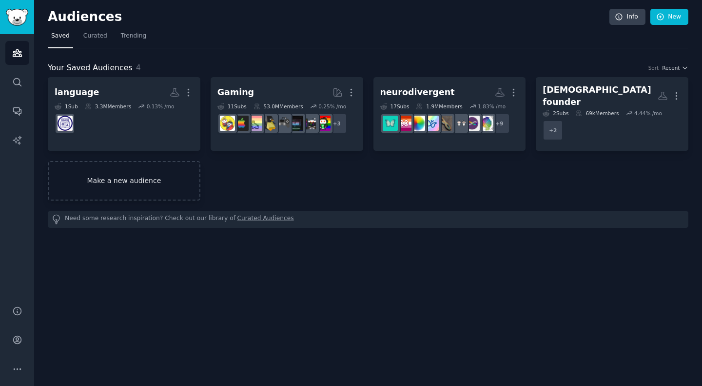
click at [158, 178] on link "Make a new audience" at bounding box center [124, 180] width 153 height 39
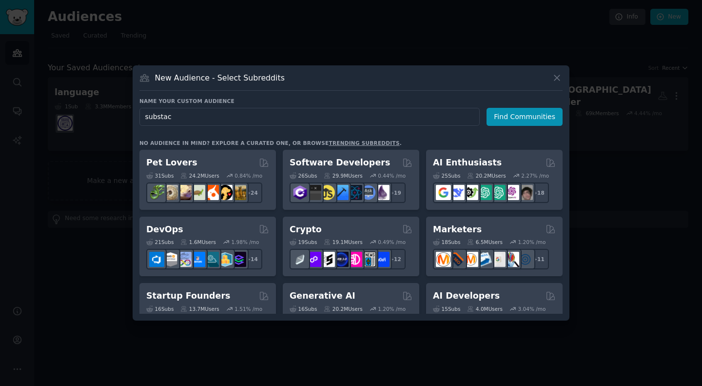
type input "substack"
click at [0, 116] on div at bounding box center [351, 193] width 702 height 386
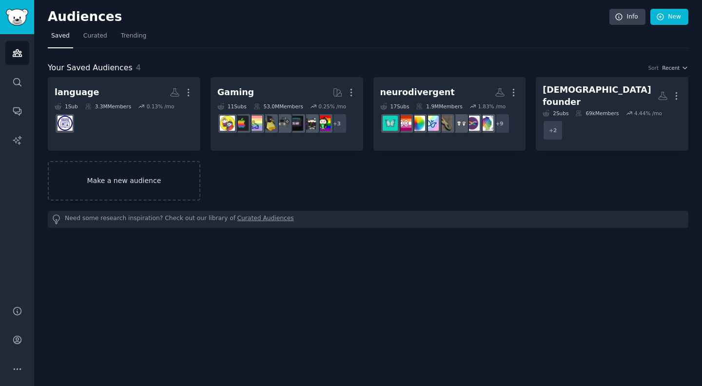
click at [169, 171] on link "Make a new audience" at bounding box center [124, 180] width 153 height 39
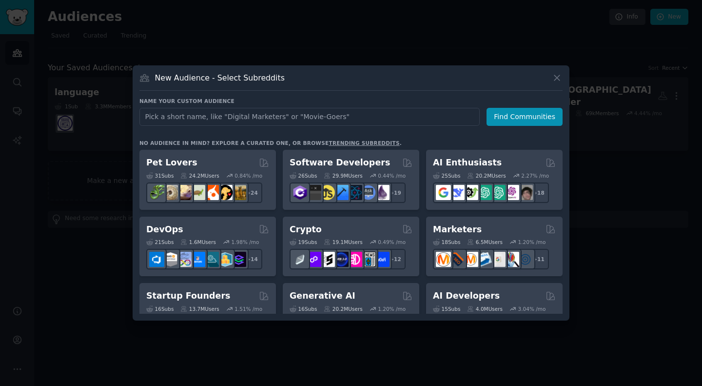
click at [289, 118] on input "text" at bounding box center [309, 117] width 340 height 18
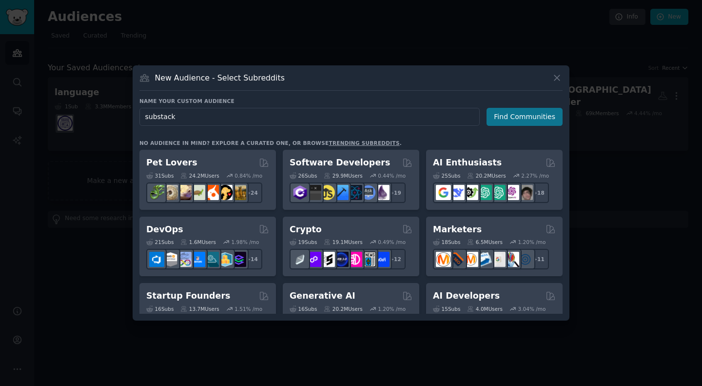
type input "substack"
click at [355, 118] on button "Find Communities" at bounding box center [525, 117] width 76 height 18
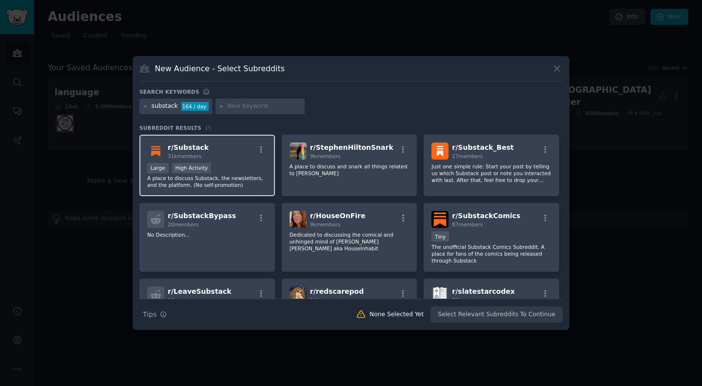
click at [235, 169] on div "Large High Activity" at bounding box center [207, 169] width 120 height 12
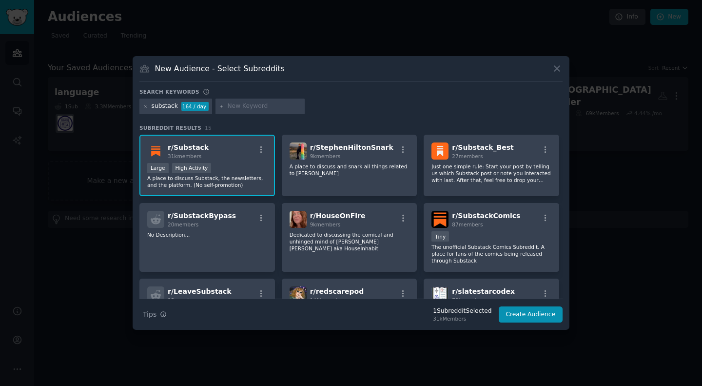
click at [233, 106] on input "text" at bounding box center [264, 106] width 74 height 9
type input "a"
type input "blog"
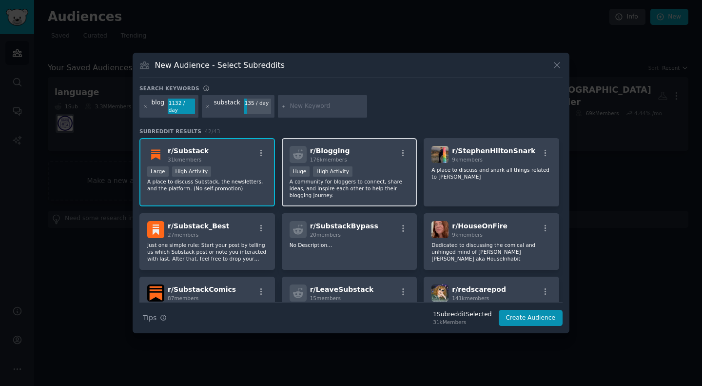
click at [355, 182] on p "A community for bloggers to connect, share ideas, and inspire each other to hel…" at bounding box center [350, 188] width 120 height 20
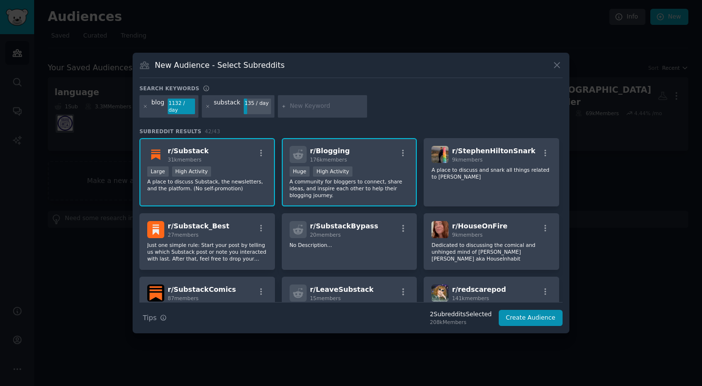
click at [354, 179] on p "A community for bloggers to connect, share ideas, and inspire each other to hel…" at bounding box center [350, 188] width 120 height 20
click at [143, 107] on icon at bounding box center [145, 106] width 5 height 5
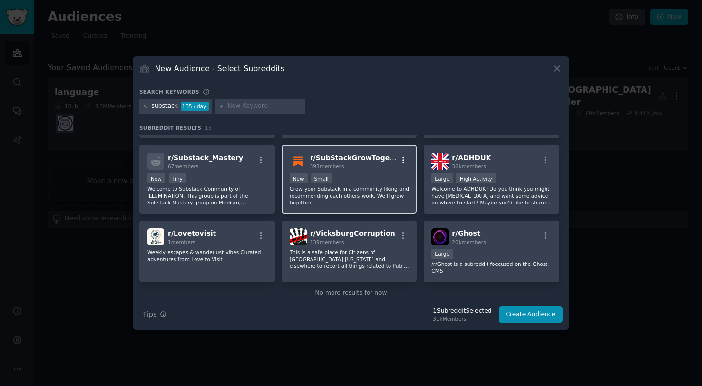
scroll to position [221, 0]
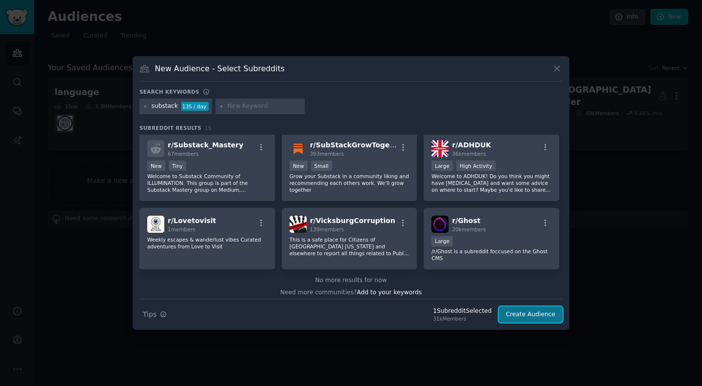
click at [355, 314] on button "Create Audience" at bounding box center [531, 314] width 64 height 17
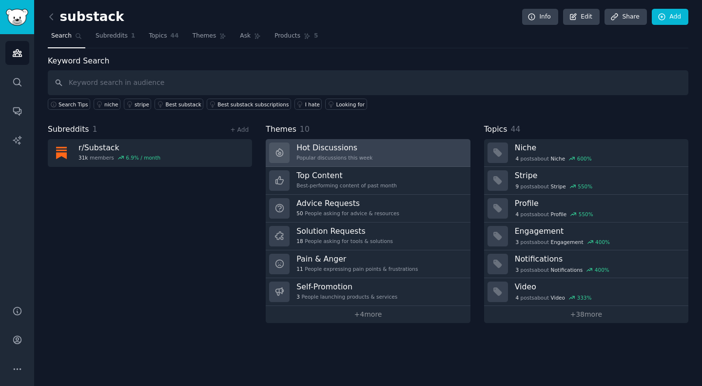
click at [355, 147] on link "Hot Discussions Popular discussions this week" at bounding box center [368, 153] width 204 height 28
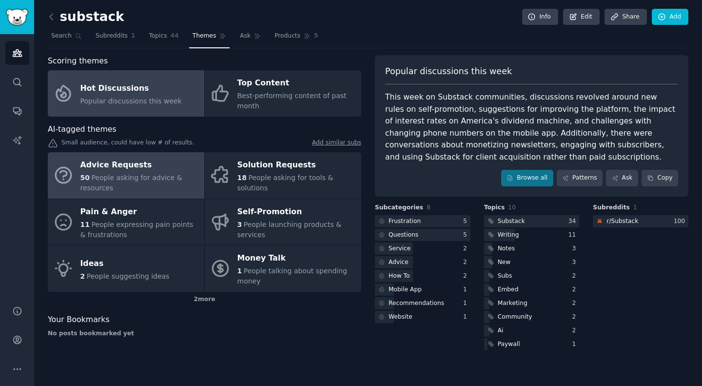
click at [132, 152] on link "Advice Requests 50 People asking for advice & resources" at bounding box center [126, 175] width 157 height 46
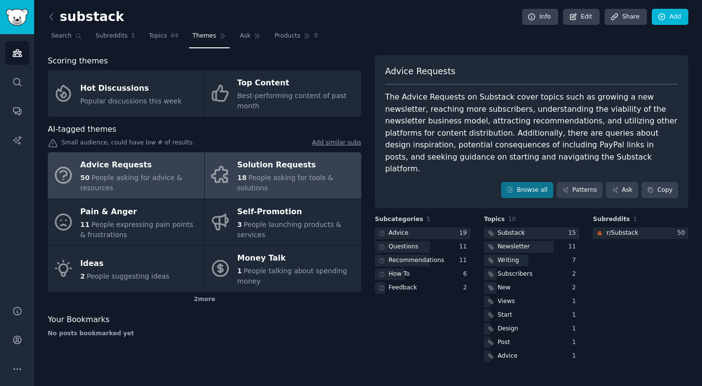
click at [261, 177] on div "18 People asking for tools & solutions" at bounding box center [296, 183] width 119 height 20
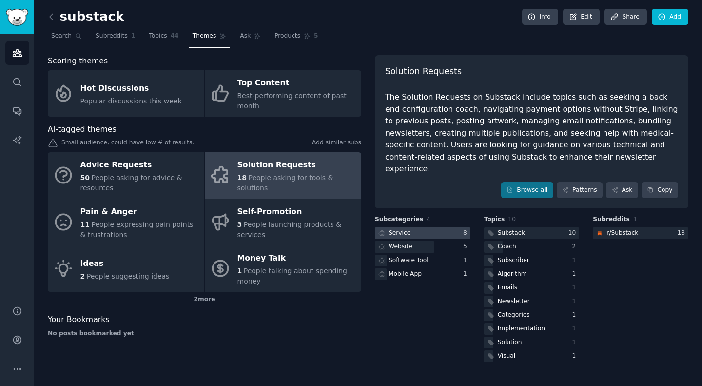
click at [355, 229] on div "Service" at bounding box center [400, 233] width 22 height 9
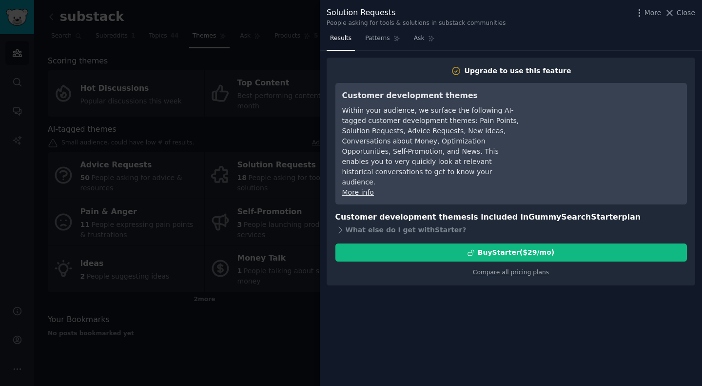
click at [267, 366] on div at bounding box center [351, 193] width 702 height 386
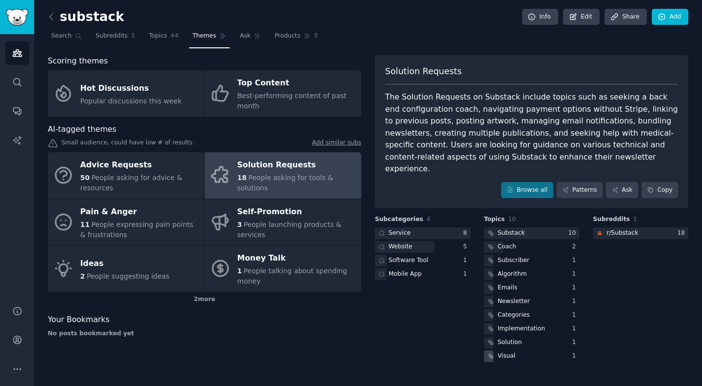
click at [355, 352] on div "Visual" at bounding box center [507, 356] width 18 height 9
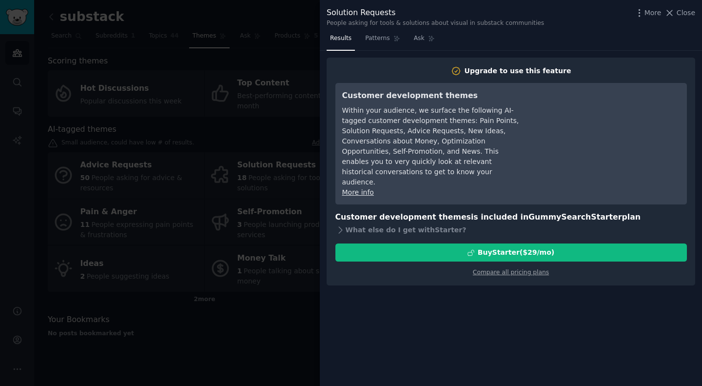
click at [288, 326] on div at bounding box center [351, 193] width 702 height 386
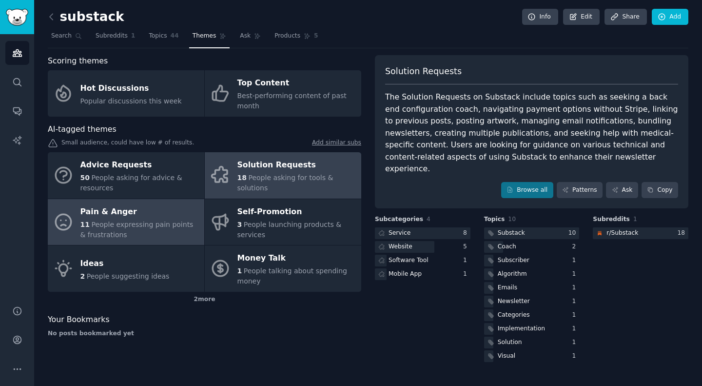
click at [123, 221] on div "11 People expressing pain points & frustrations" at bounding box center [139, 229] width 119 height 20
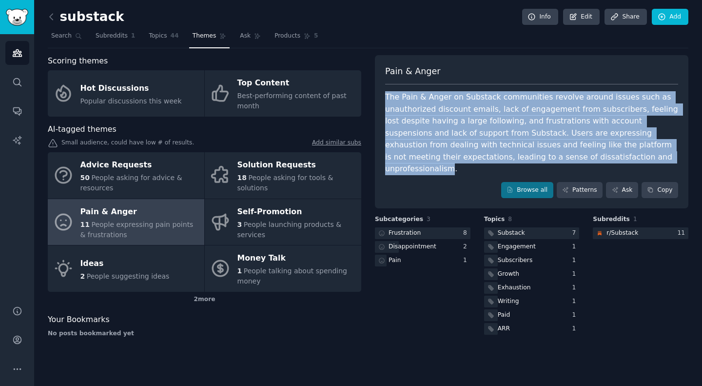
drag, startPoint x: 540, startPoint y: 157, endPoint x: 381, endPoint y: 97, distance: 170.1
click at [355, 97] on div "Pain & Anger The Pain & Anger on Substack communities revolve around issues suc…" at bounding box center [532, 132] width 314 height 154
copy div "The Pain & Anger on Substack communities revolve around issues such as unauthor…"
click at [238, 36] on link "Ask" at bounding box center [250, 38] width 28 height 20
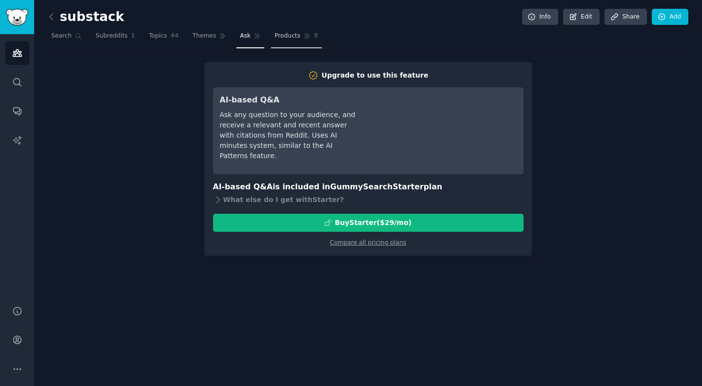
click at [274, 39] on span "Products" at bounding box center [287, 36] width 26 height 9
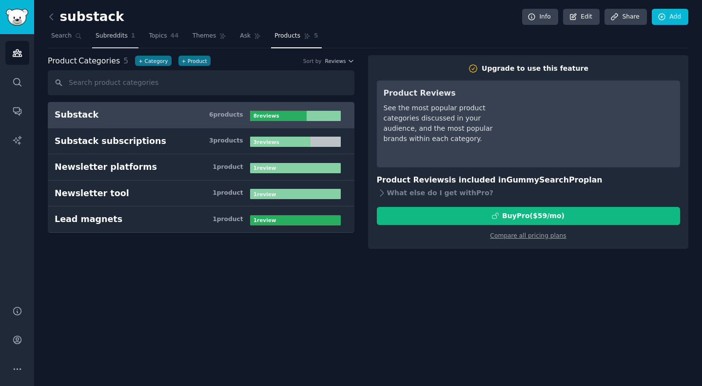
click at [110, 40] on span "Subreddits" at bounding box center [112, 36] width 32 height 9
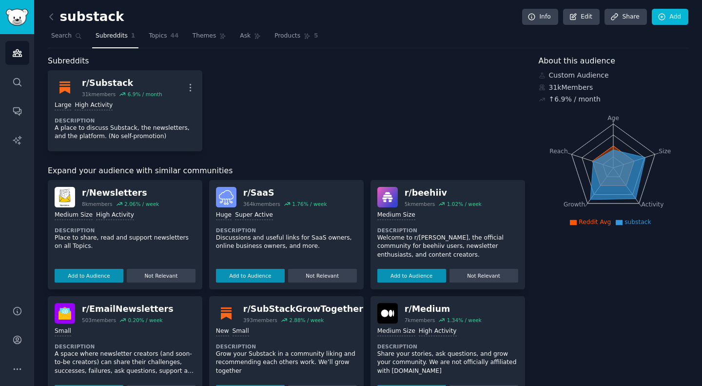
click at [57, 19] on link at bounding box center [54, 17] width 12 height 16
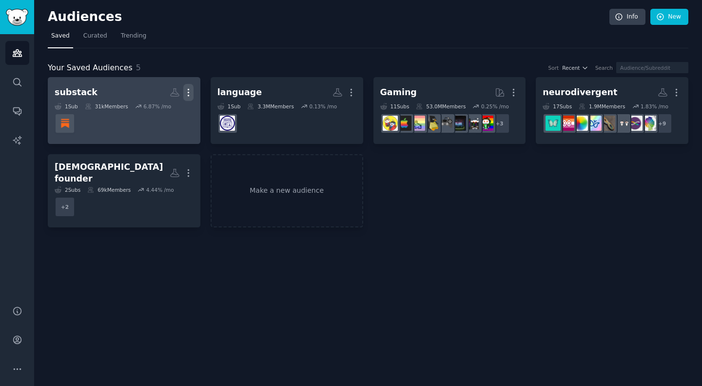
click at [190, 89] on icon "button" at bounding box center [188, 92] width 10 height 10
click at [171, 114] on p "Delete" at bounding box center [162, 113] width 22 height 10
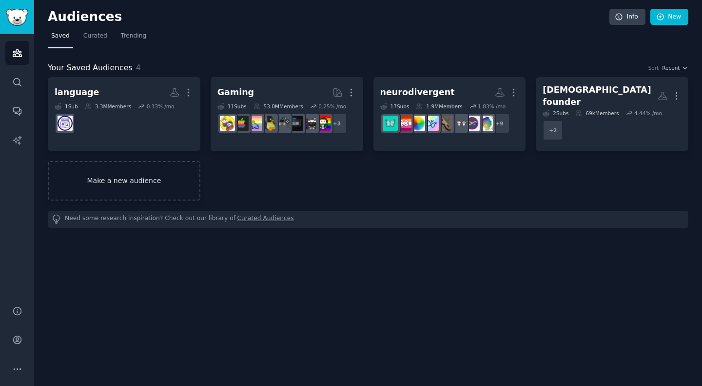
click at [138, 187] on link "Make a new audience" at bounding box center [124, 180] width 153 height 39
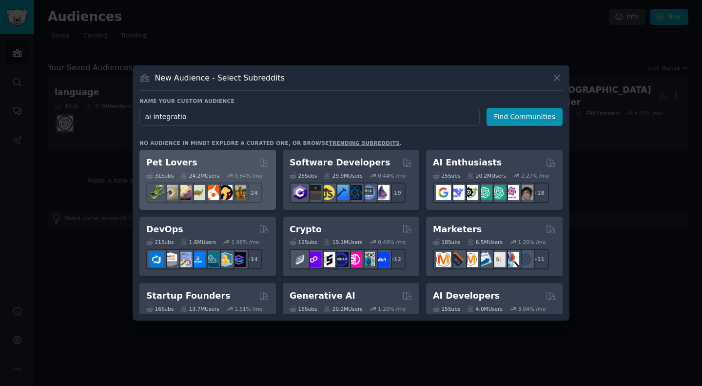
type input "ai integration"
click button "Find Communities" at bounding box center [525, 117] width 76 height 18
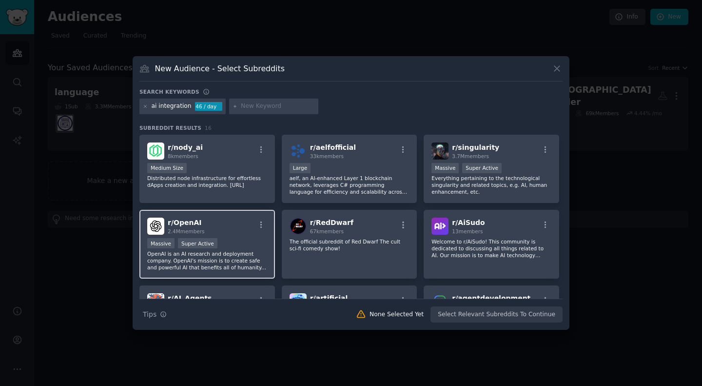
scroll to position [149, 0]
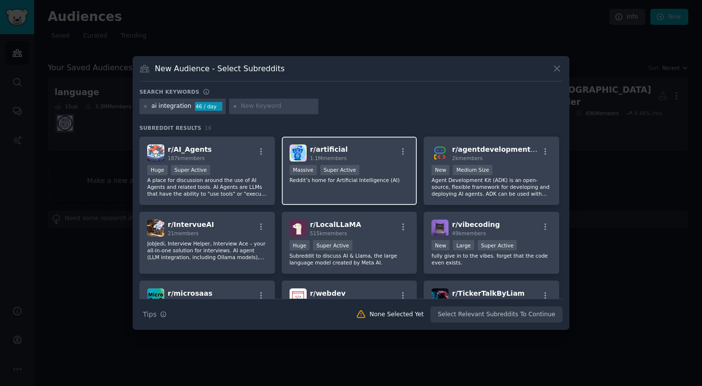
click at [355, 187] on div "r/ artificial 1.1M members Massive Super Active Reddit’s home for Artificial In…" at bounding box center [350, 171] width 136 height 69
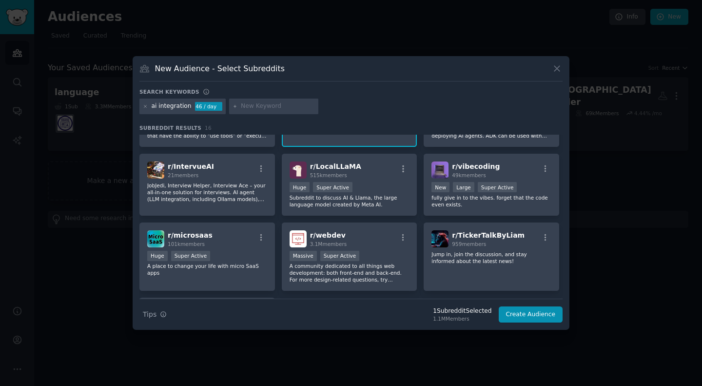
scroll to position [207, 0]
click at [355, 260] on div "Massive Super Active" at bounding box center [350, 257] width 120 height 12
click at [355, 271] on p "A community dedicated to all things web development: both front-end and back-en…" at bounding box center [350, 272] width 120 height 20
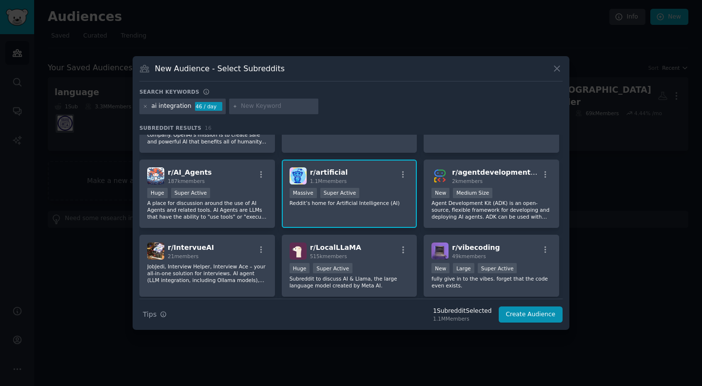
scroll to position [126, 0]
click at [246, 196] on div "Huge Super Active" at bounding box center [207, 193] width 120 height 12
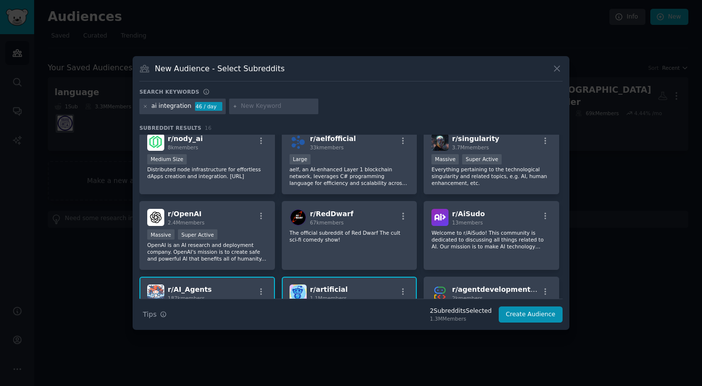
scroll to position [0, 0]
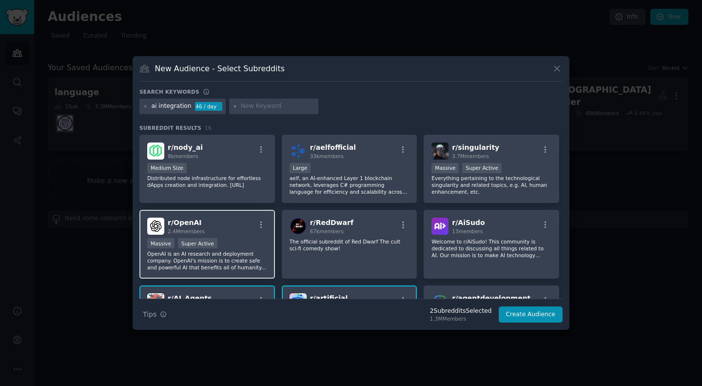
click at [246, 242] on div "Massive Super Active" at bounding box center [207, 244] width 120 height 12
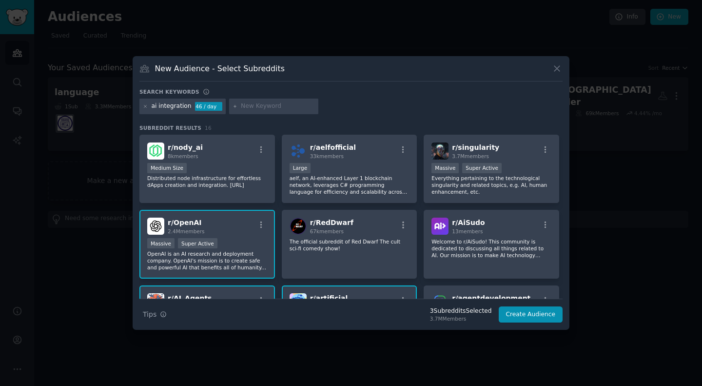
click at [267, 106] on input "text" at bounding box center [278, 106] width 74 height 9
type input "vibe marketing"
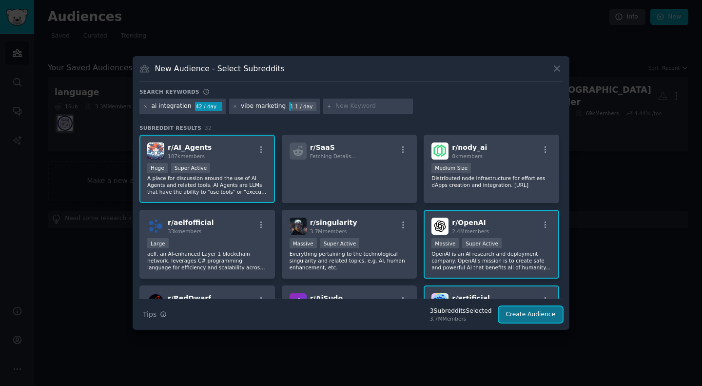
click at [355, 310] on button "Create Audience" at bounding box center [531, 314] width 64 height 17
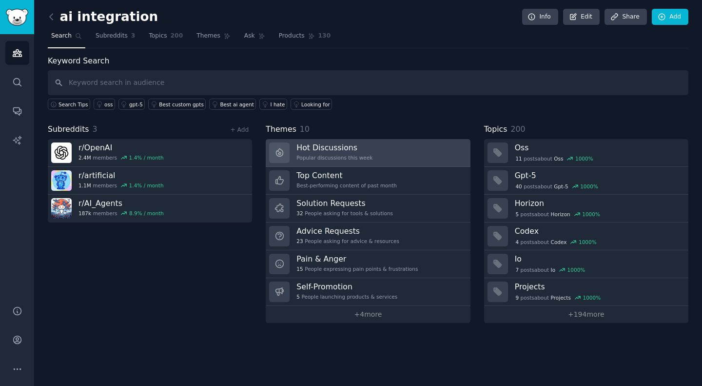
click at [355, 156] on link "Hot Discussions Popular discussions this week" at bounding box center [368, 153] width 204 height 28
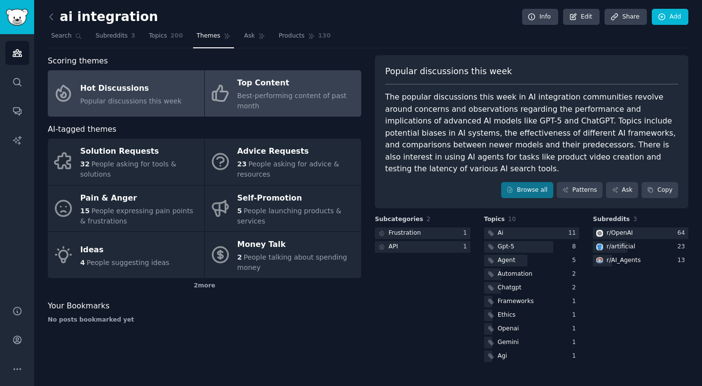
click at [250, 86] on div "Top Content" at bounding box center [296, 84] width 119 height 16
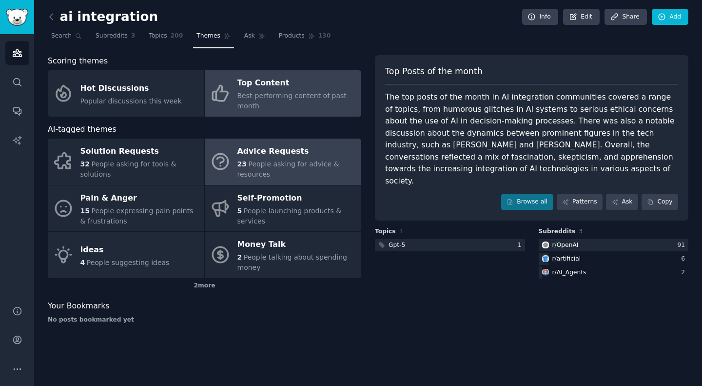
click at [273, 160] on span "People asking for advice & resources" at bounding box center [288, 169] width 102 height 18
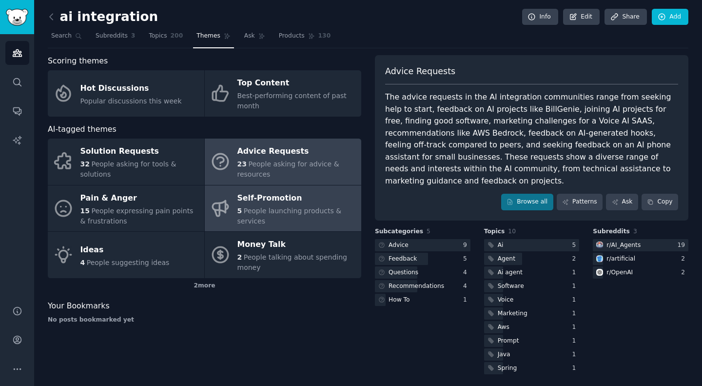
click at [265, 190] on div "Self-Promotion" at bounding box center [296, 198] width 119 height 16
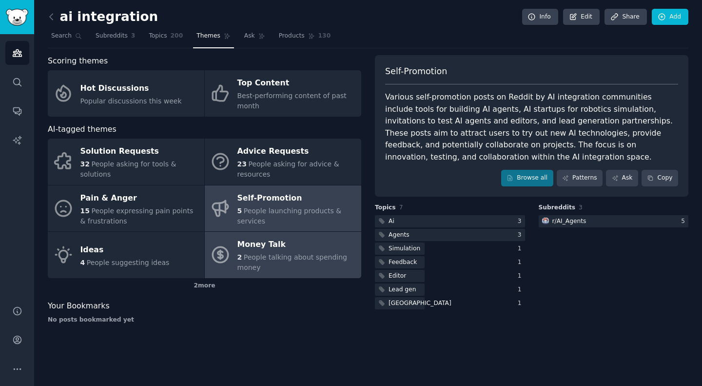
click at [262, 237] on div "Money Talk" at bounding box center [296, 245] width 119 height 16
